Goal: Obtain resource: Download file/media

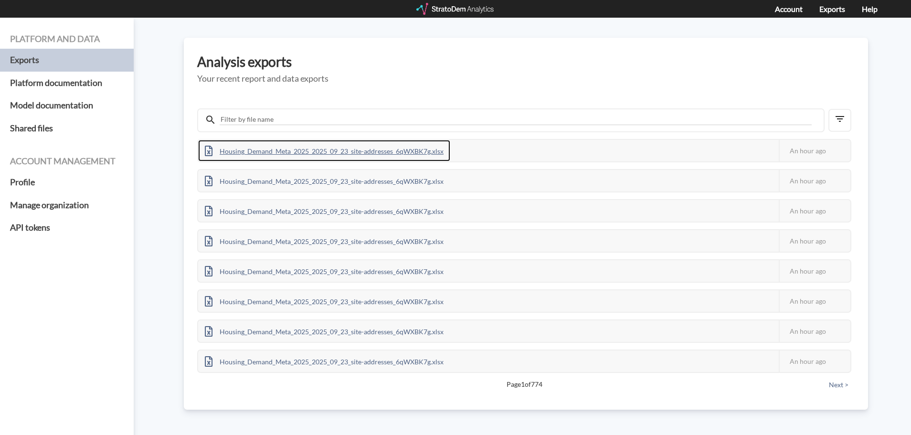
click at [436, 150] on div "Housing_Demand_Meta_2025_2025_09_23_site-addresses_6qWXBK7g.xlsx" at bounding box center [324, 150] width 252 height 21
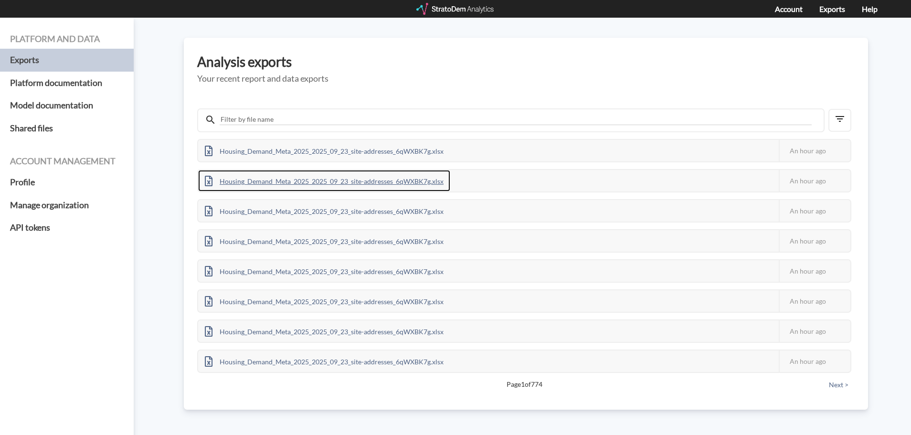
click at [401, 178] on div "Housing_Demand_Meta_2025_2025_09_23_site-addresses_6qWXBK7g.xlsx" at bounding box center [324, 180] width 252 height 21
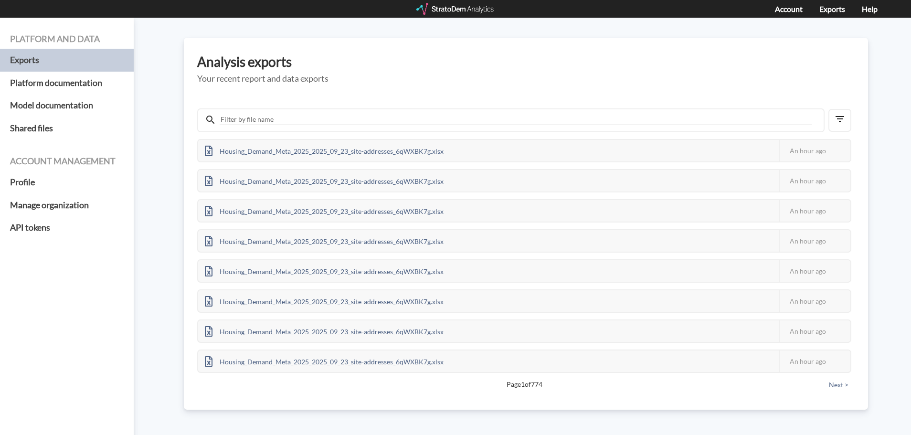
click at [758, 63] on h3 "Analysis exports" at bounding box center [525, 61] width 657 height 15
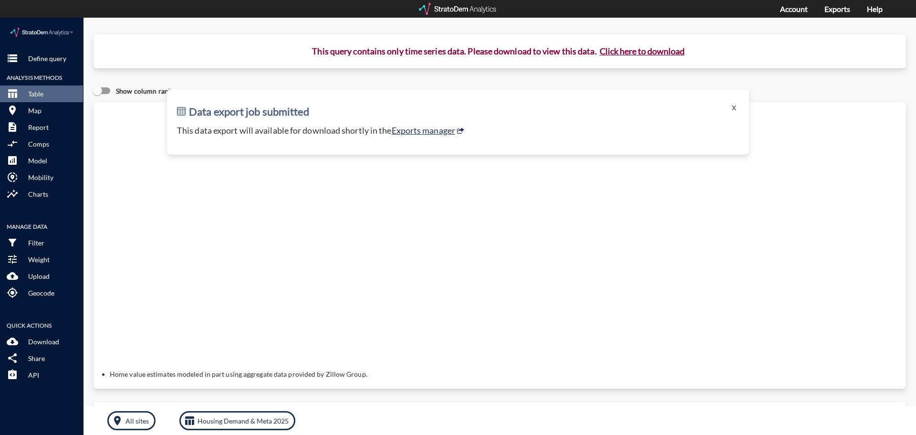
click div "Query progress Home value estimates modeled in part using aggregate data provid…"
click button "X"
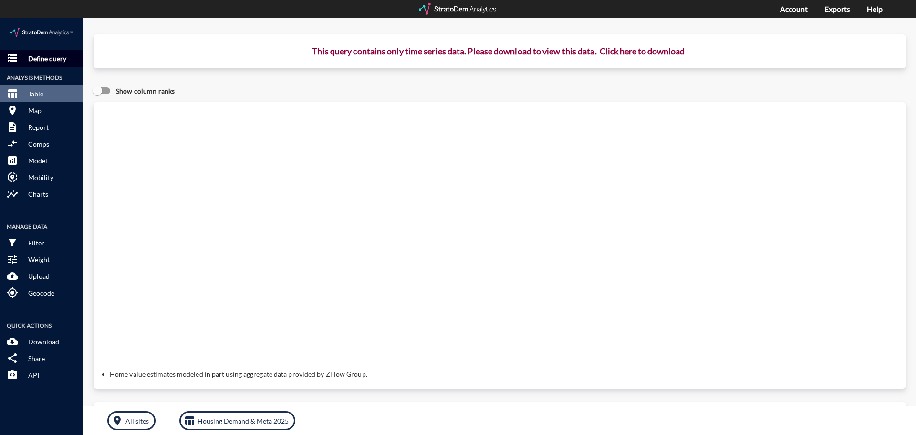
click button "storage Define query"
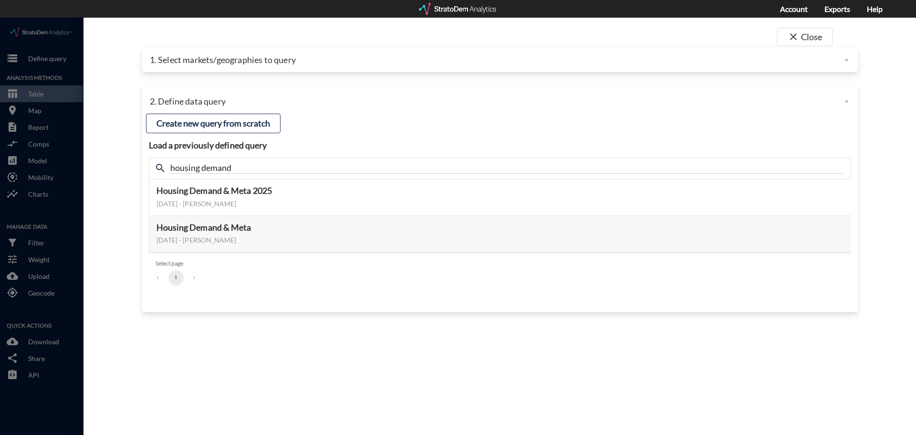
click p "1. Select markets/geographies to query"
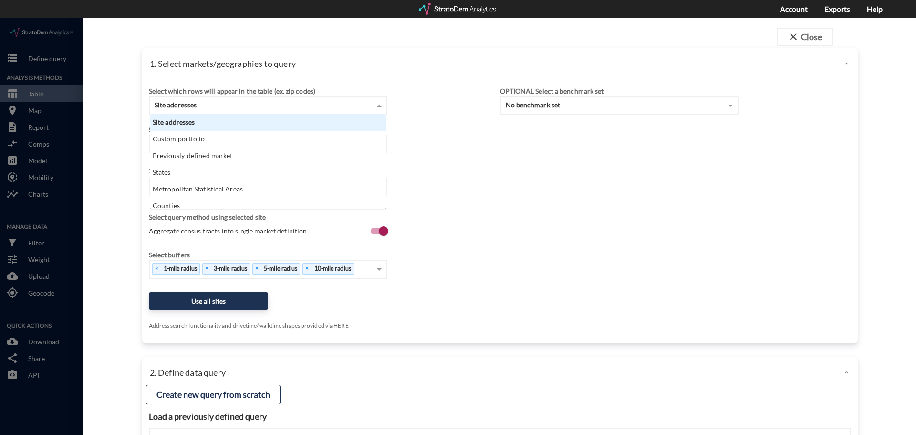
scroll to position [87, 230]
click div "Site addresses"
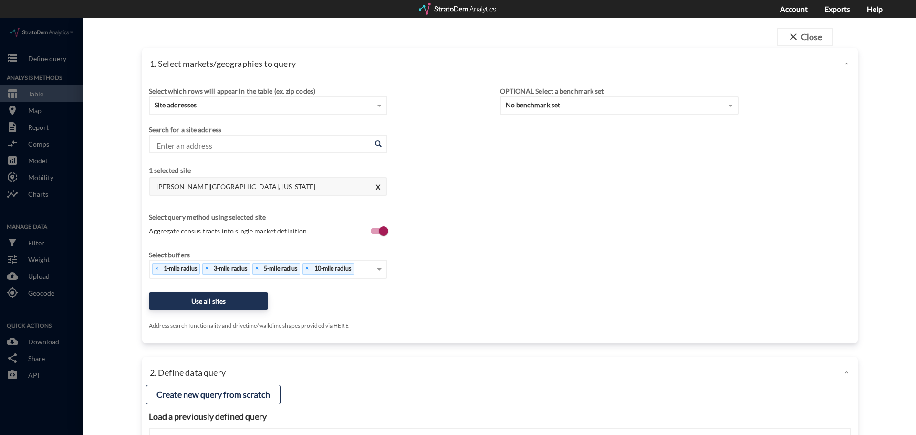
click div "1. Select markets/geographies to query"
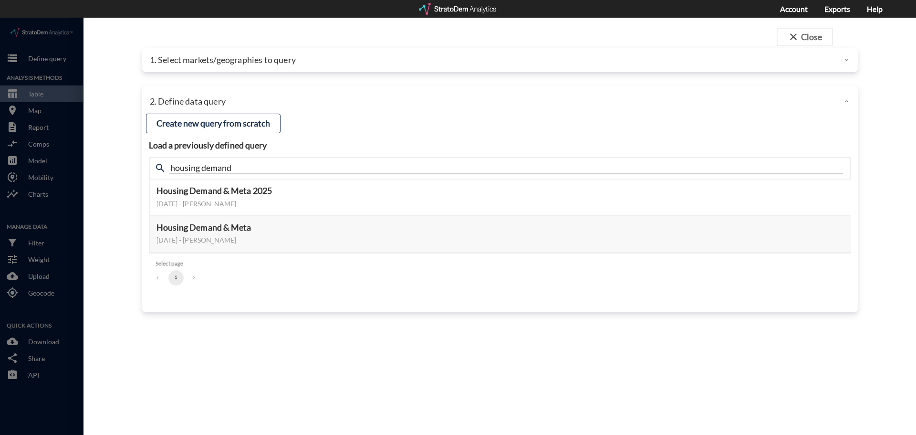
click div "close Close 1. Select markets/geographies to query Select which rows will appea…"
click p "1. Select markets/geographies to query"
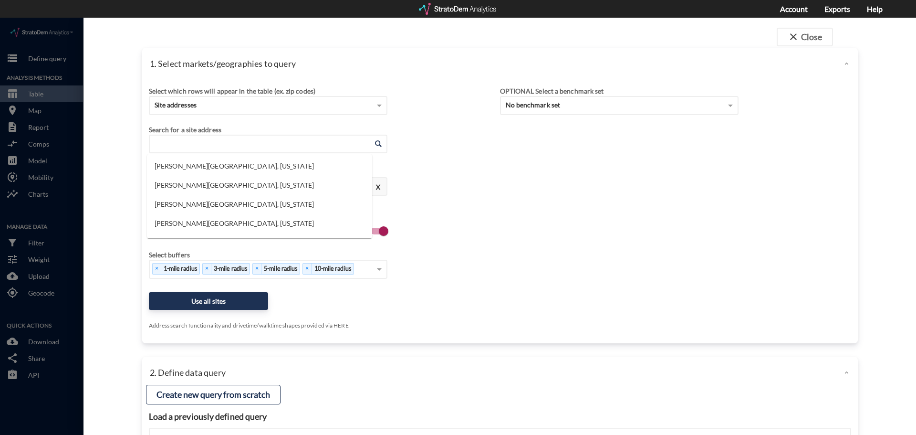
click input "Enter an address"
click div "Search for a site address Enter an address Enter an address"
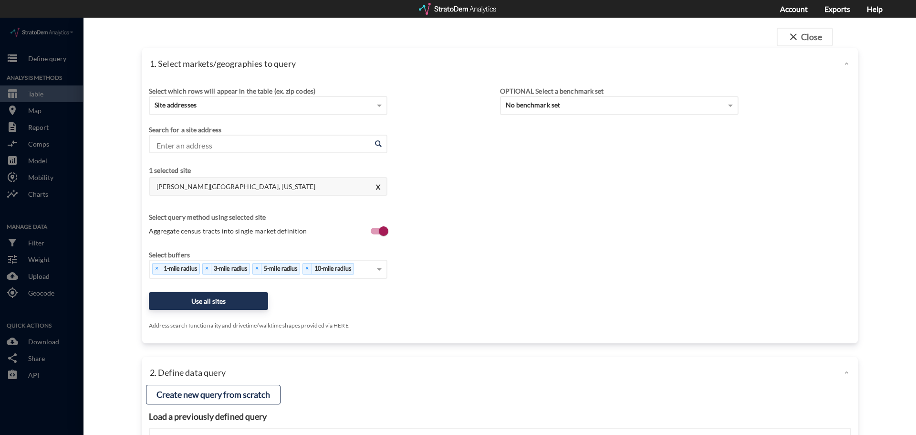
click div "close Close 1. Select markets/geographies to query Select which rows will appea…"
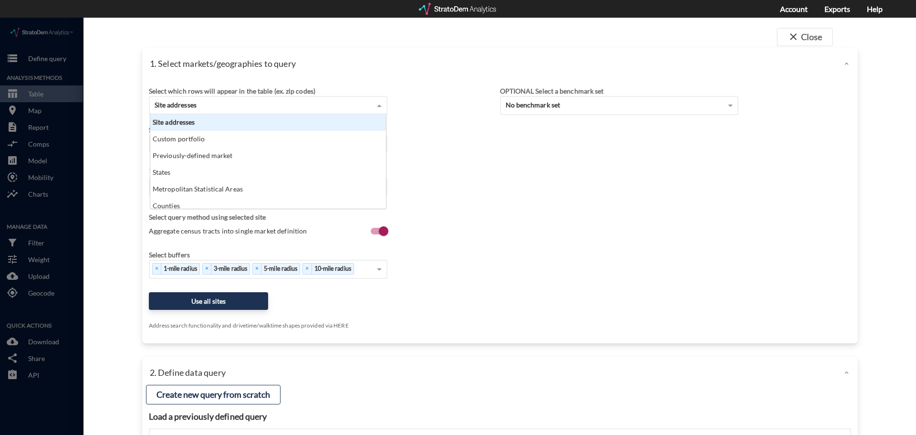
click div "Site addresses"
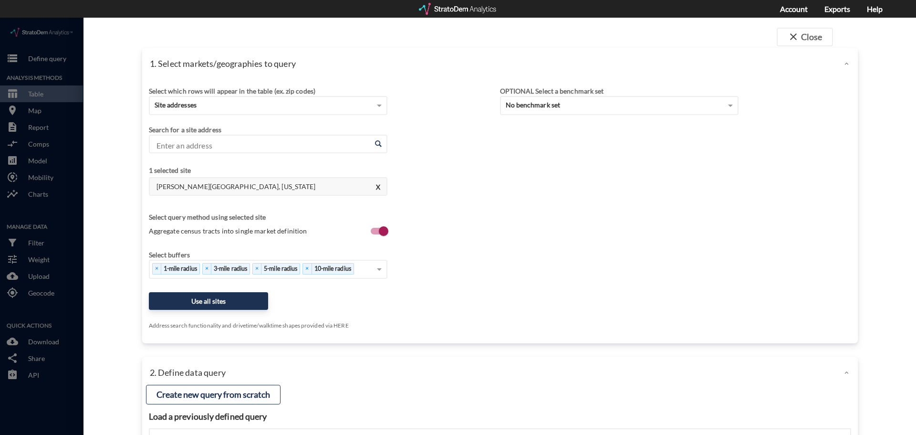
click div "close Close 1. Select markets/geographies to query Select which rows will appea…"
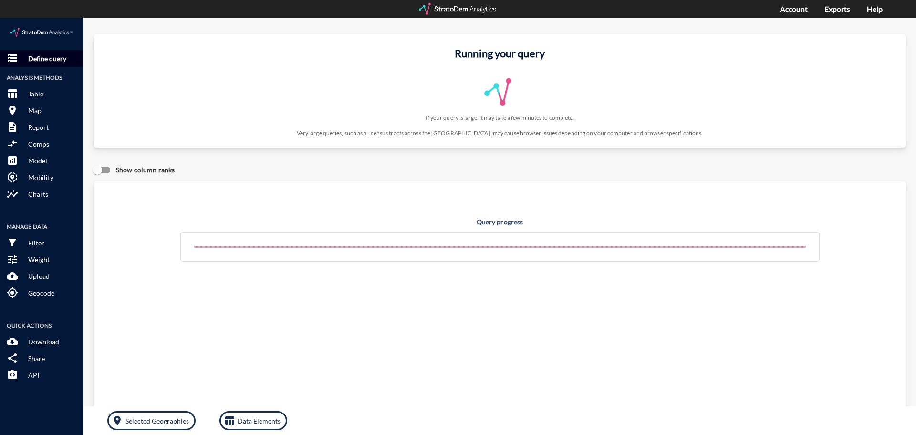
click p "Define query"
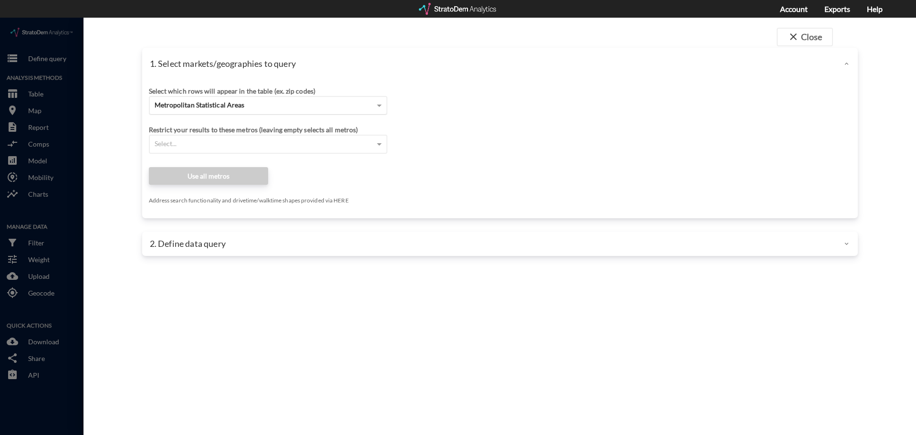
click div "Metropolitan Statistical Areas"
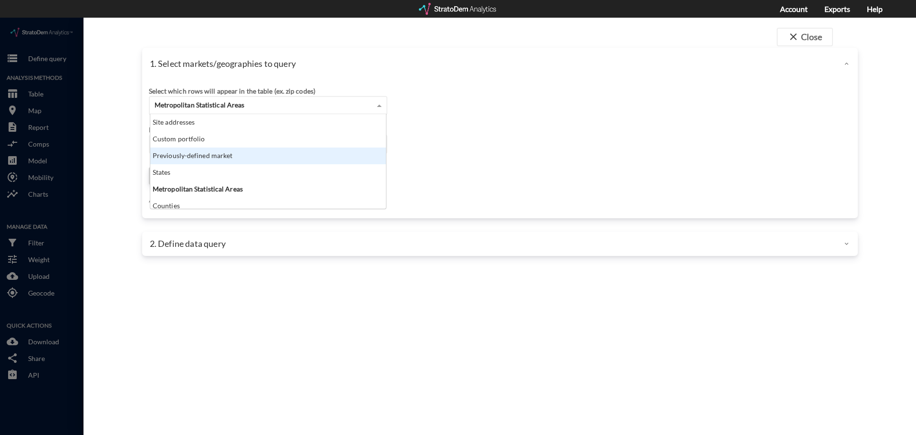
scroll to position [87, 230]
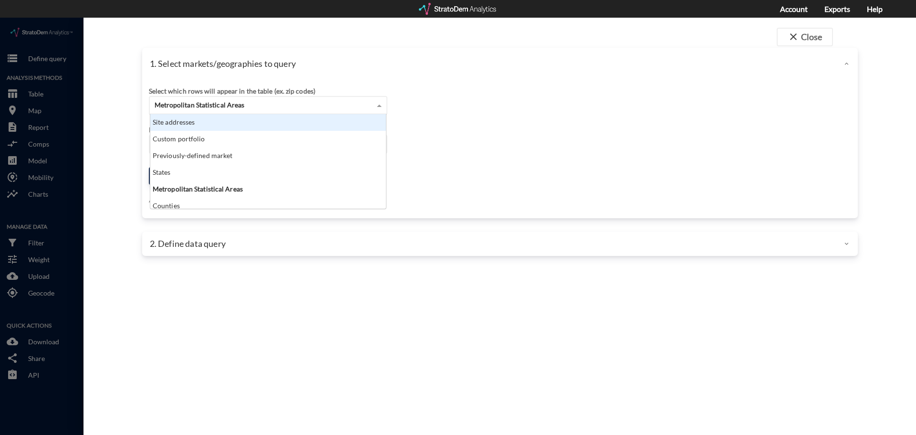
click div "Site addresses"
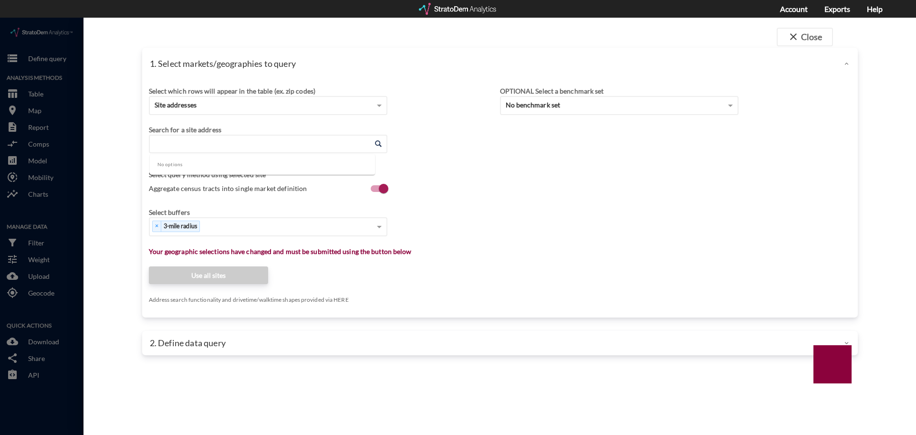
click input "Enter an address"
type input "1008 wild roam r"
click input "Enter an address"
paste input "865 Summers Dr, Ridgeville, SC 29472"
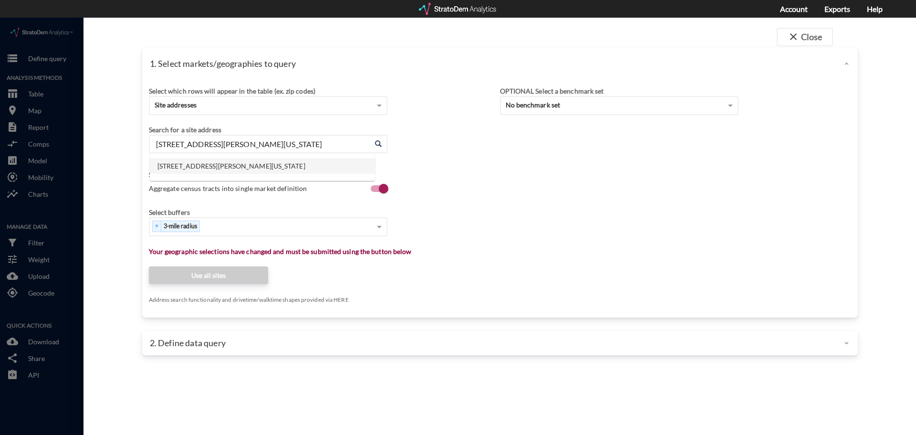
click li "865 Summers Dr, Ridgeville, South Carolina"
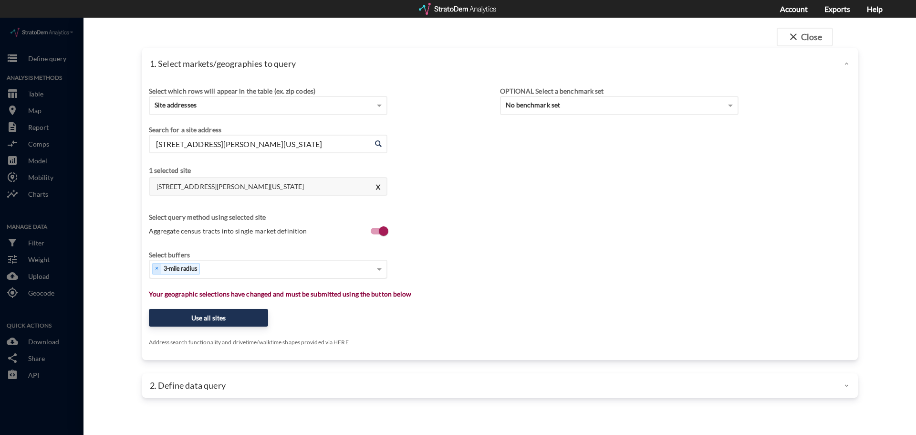
type input "865 Summers Dr, Ridgeville, South Carolina"
click div "Select..."
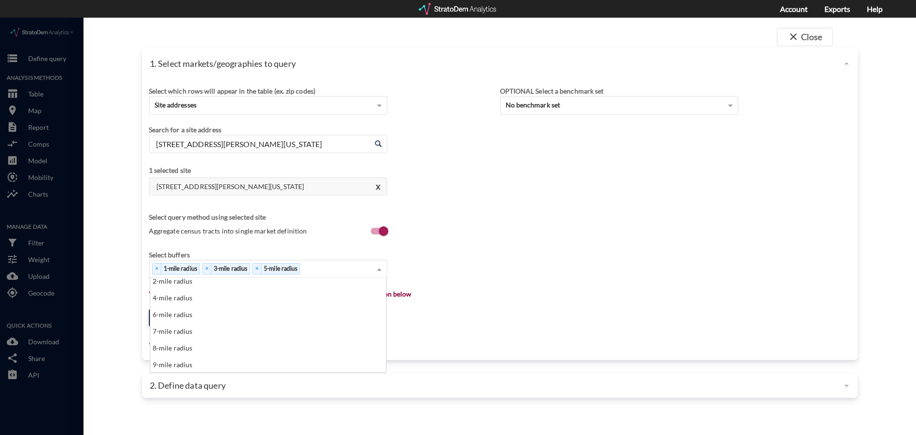
scroll to position [38, 0]
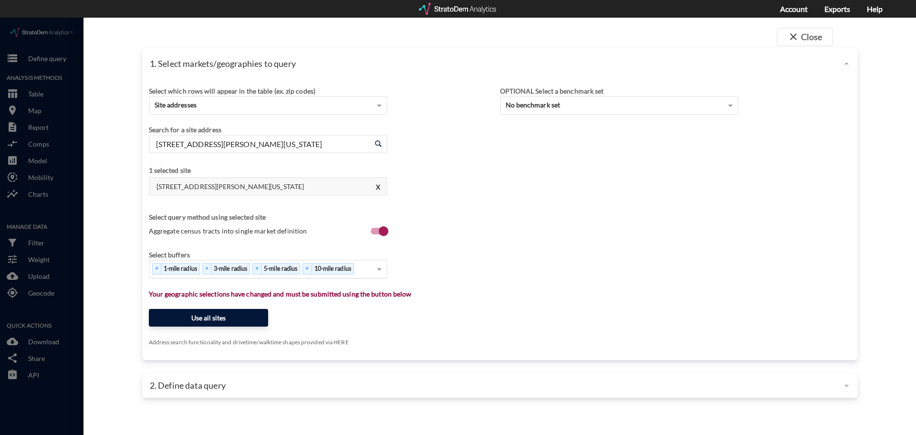
click button "Use all sites"
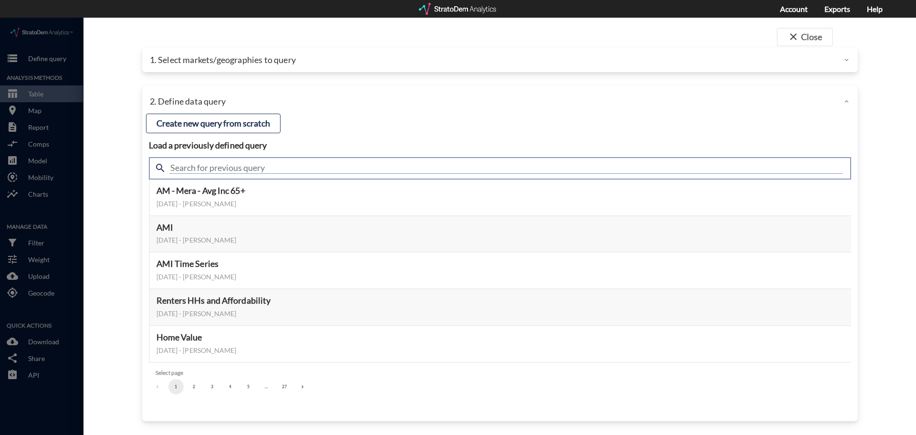
click input "text"
type input "housing demand"
click input "housing demand"
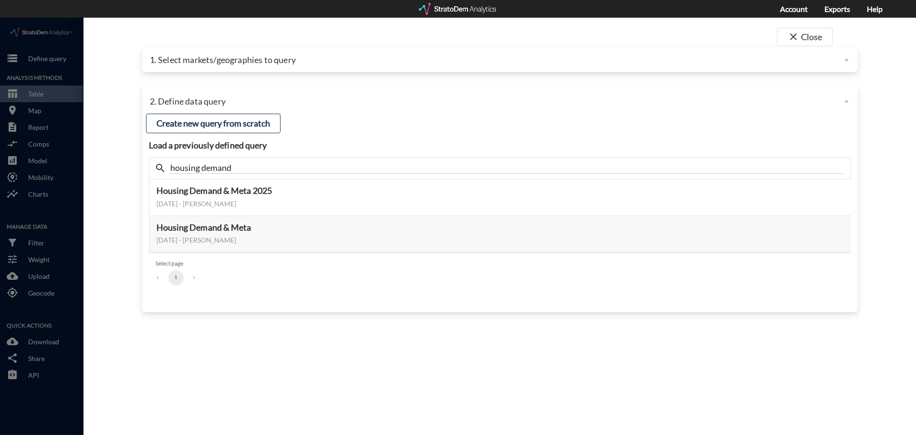
click div "Load a previously defined query Create new query from scratch search housing de…"
click button "Select this query"
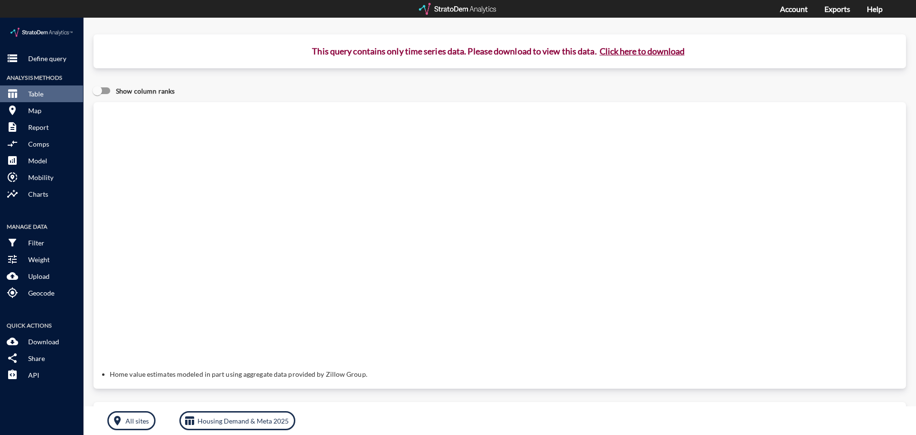
click button "Click here to download"
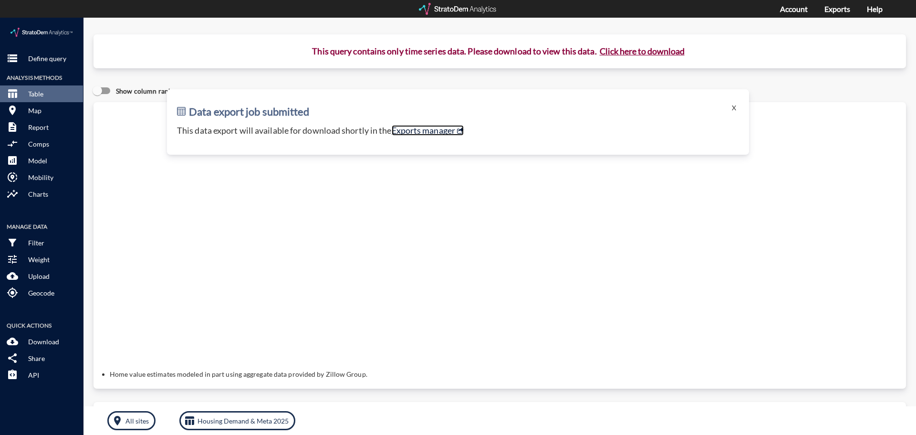
click link "Exports manager"
click div "Show column ranks"
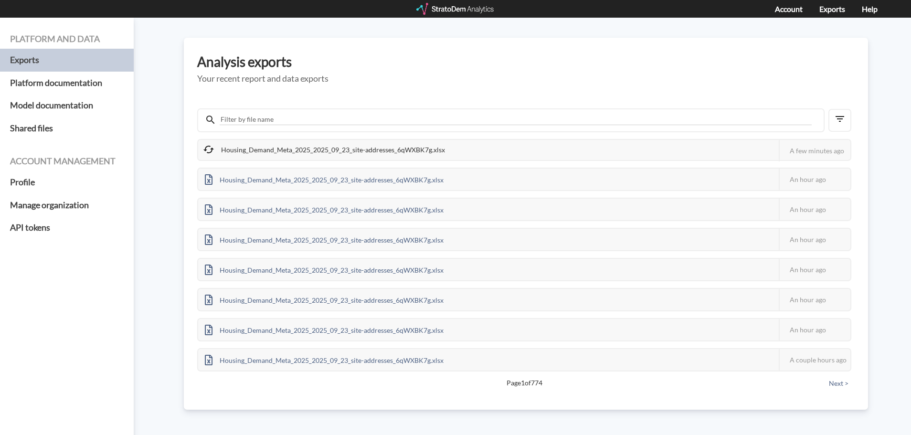
click at [405, 148] on div "Housing_Demand_Meta_2025_2025_09_23_site-addresses_6qWXBK7g.xlsx" at bounding box center [324, 150] width 253 height 20
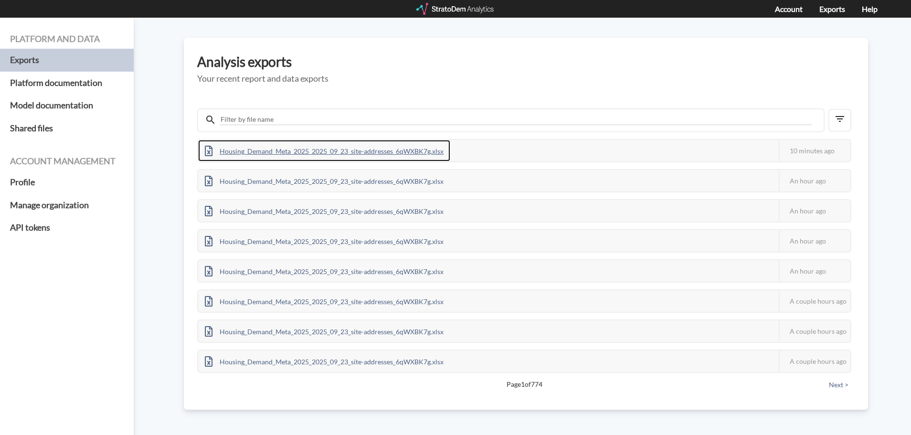
click at [418, 151] on div "Housing_Demand_Meta_2025_2025_09_23_site-addresses_6qWXBK7g.xlsx" at bounding box center [324, 150] width 252 height 21
